Goal: Information Seeking & Learning: Learn about a topic

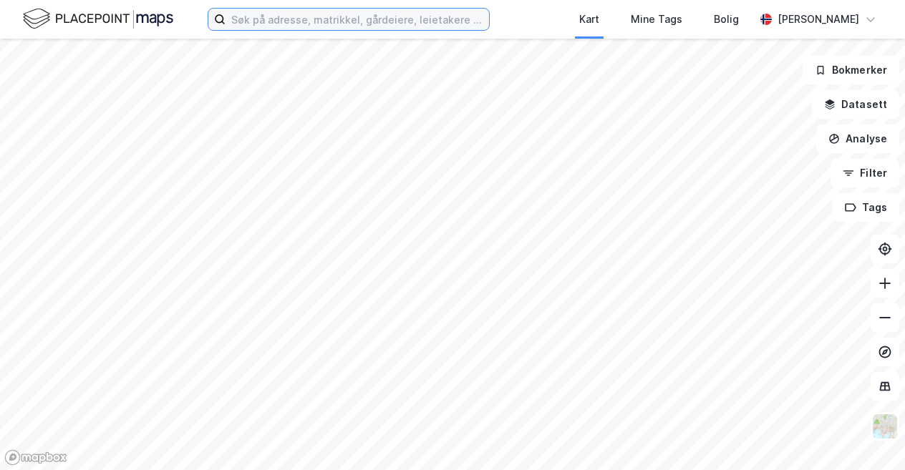
click at [295, 19] on input at bounding box center [357, 19] width 263 height 21
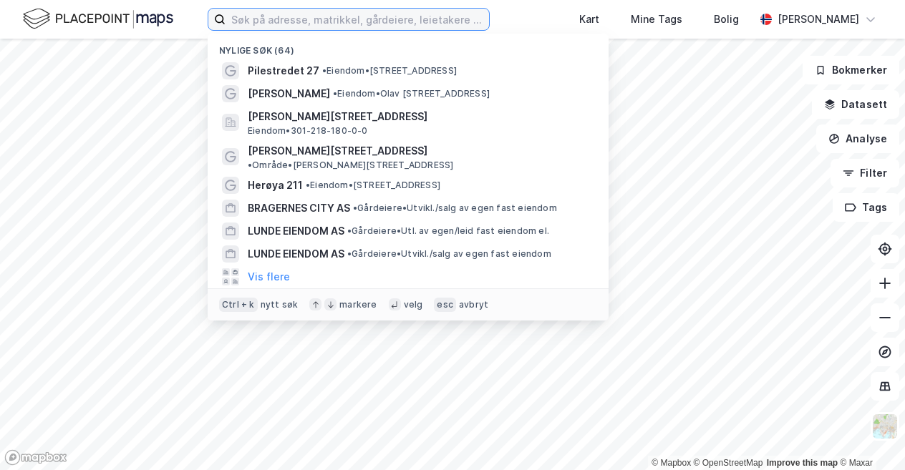
paste input "Karvesvingen 2"
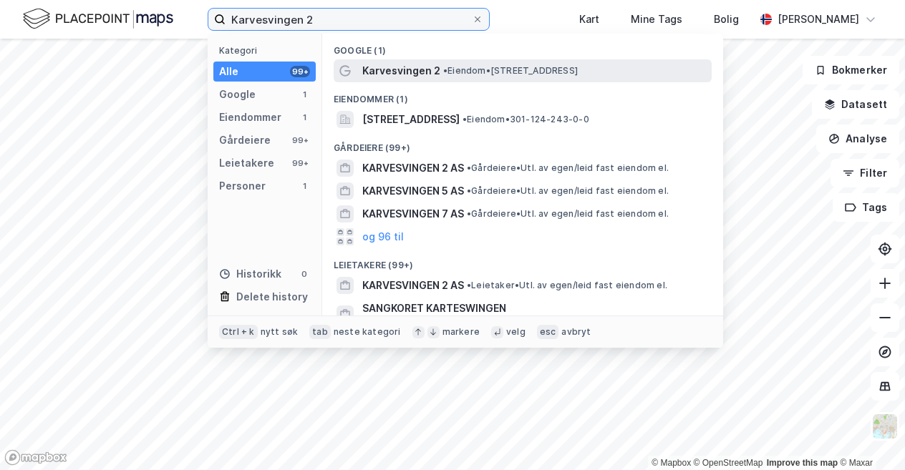
type input "Karvesvingen 2"
click at [407, 81] on div "Karvesvingen 2 • Eiendom • [STREET_ADDRESS]" at bounding box center [523, 70] width 378 height 23
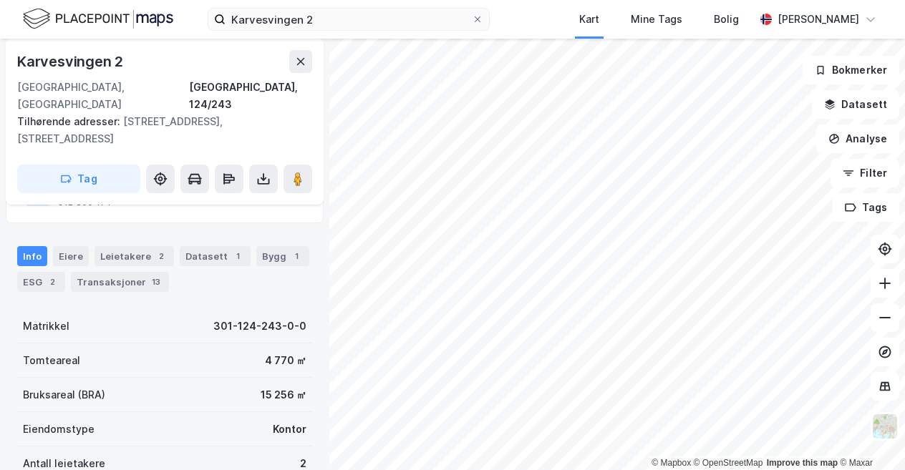
scroll to position [143, 0]
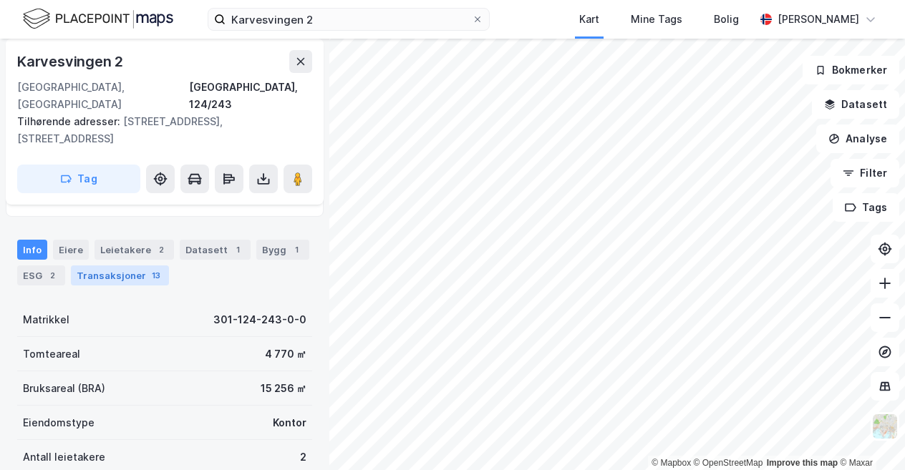
click at [140, 266] on div "Transaksjoner 13" at bounding box center [120, 276] width 98 height 20
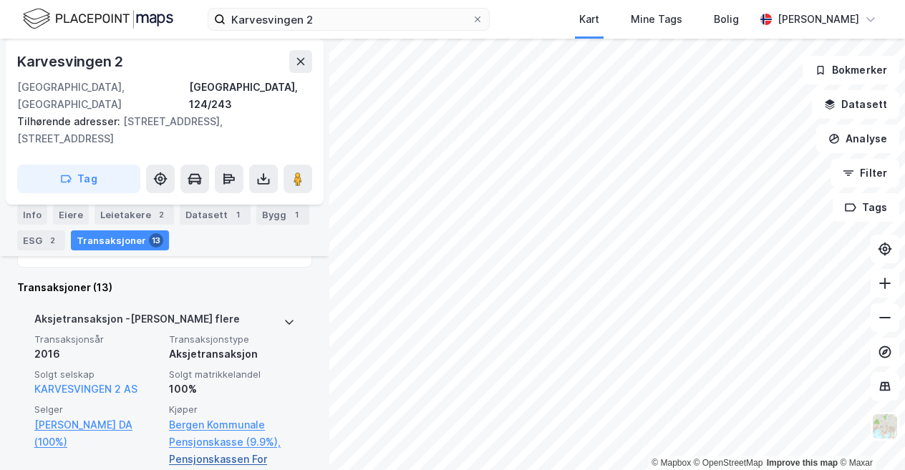
scroll to position [370, 0]
